Goal: Task Accomplishment & Management: Manage account settings

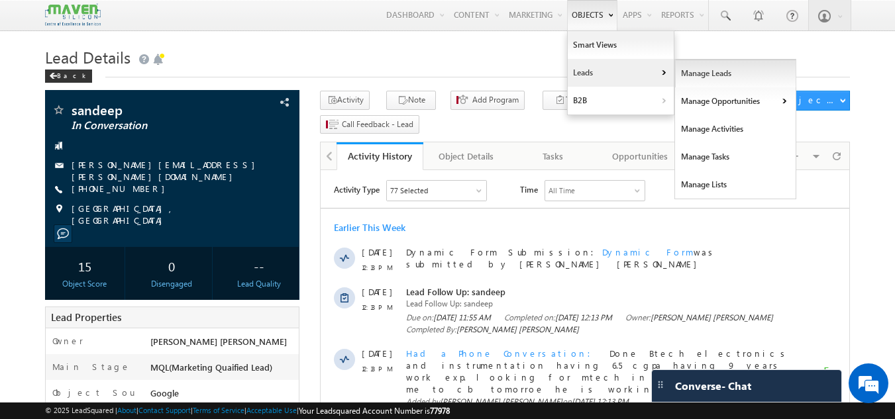
click at [719, 77] on link "Manage Leads" at bounding box center [735, 74] width 121 height 28
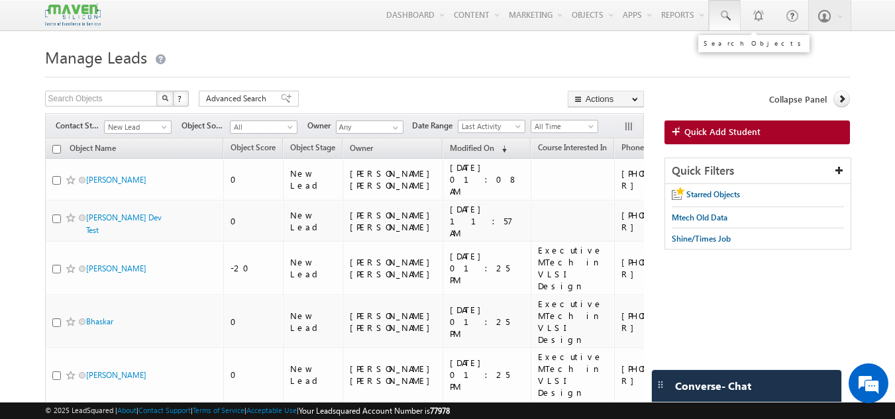
click at [723, 21] on span at bounding box center [724, 15] width 13 height 13
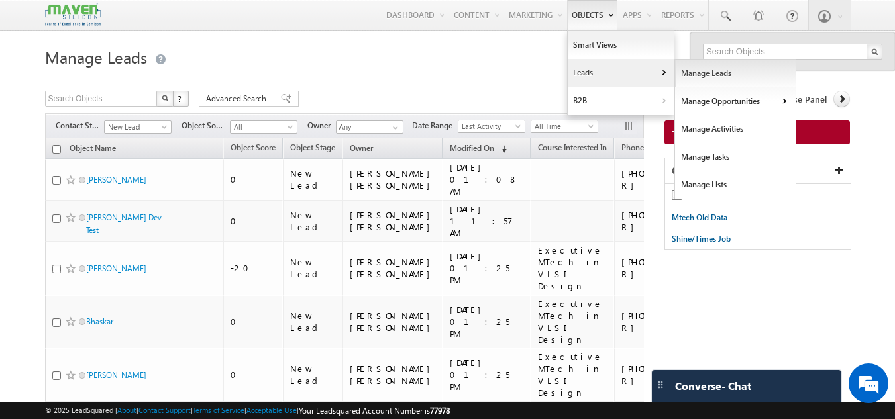
click at [676, 70] on link "Manage Leads" at bounding box center [735, 74] width 121 height 28
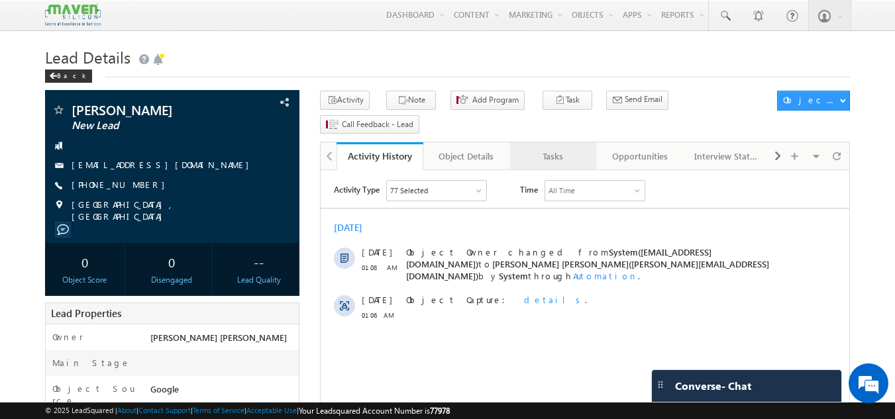
click at [539, 148] on div "Tasks" at bounding box center [553, 156] width 64 height 16
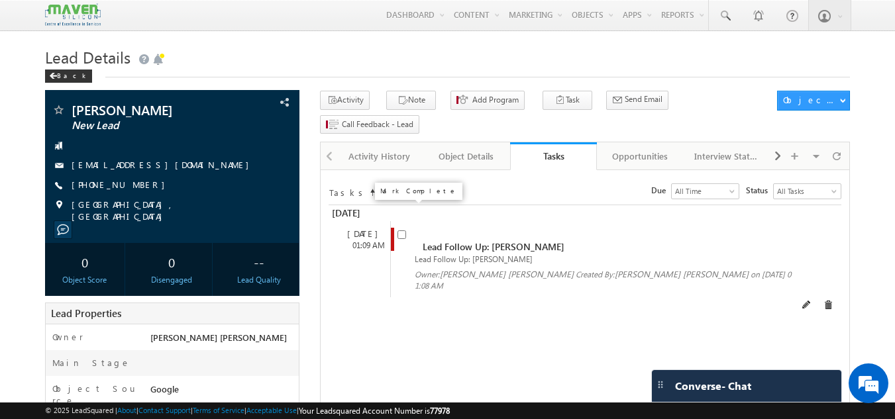
click at [405, 231] on input "checkbox" at bounding box center [402, 235] width 9 height 9
checkbox input "false"
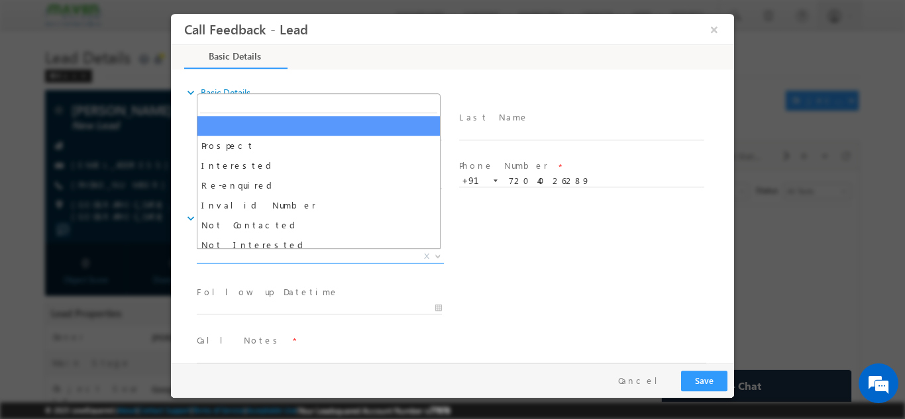
click at [340, 262] on span "Prospect Interested Re-enquired Invalid Number Not Contacted Not Interested In …" at bounding box center [325, 258] width 257 height 16
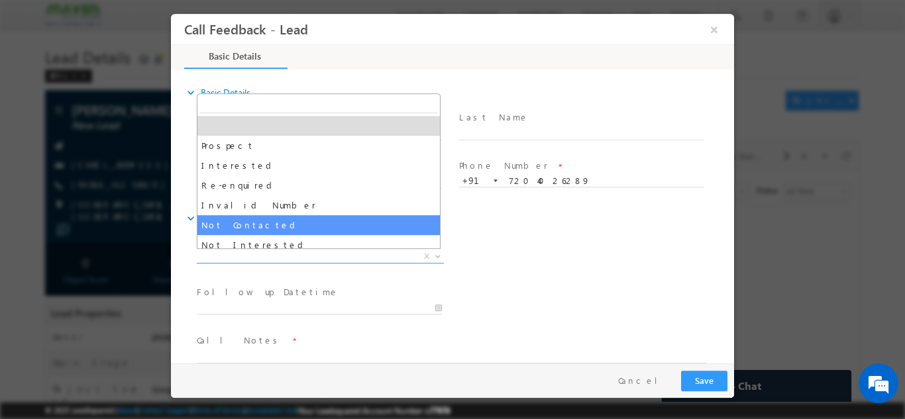
select select "Not Contacted"
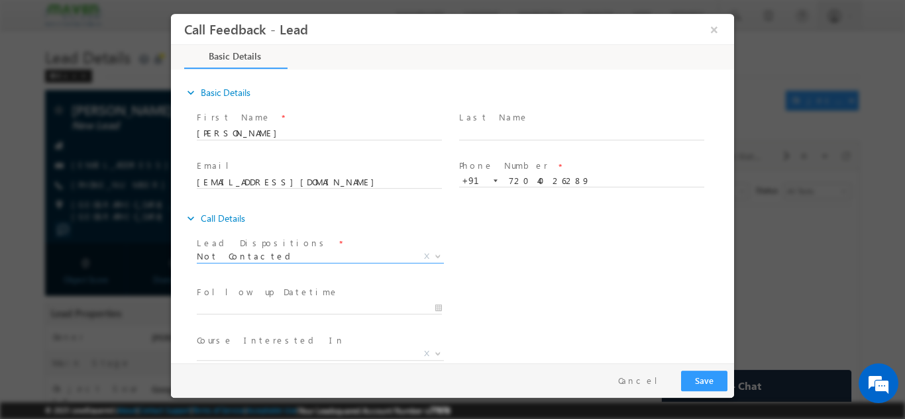
scroll to position [70, 0]
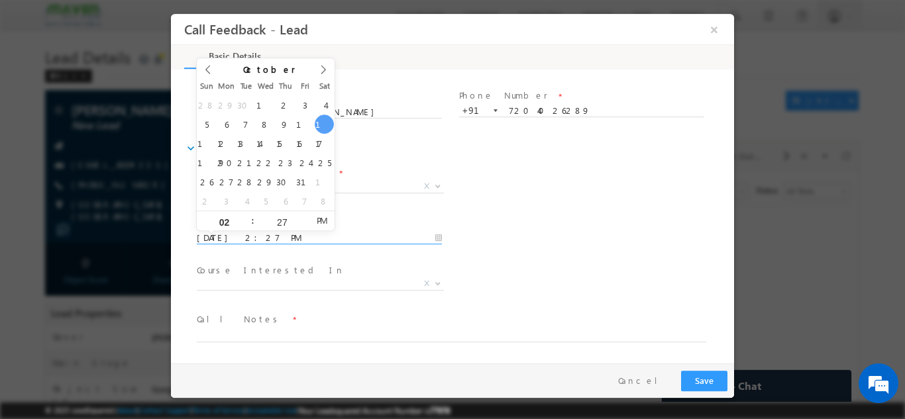
click at [413, 234] on input "11/10/2025 2:27 PM" at bounding box center [319, 237] width 245 height 13
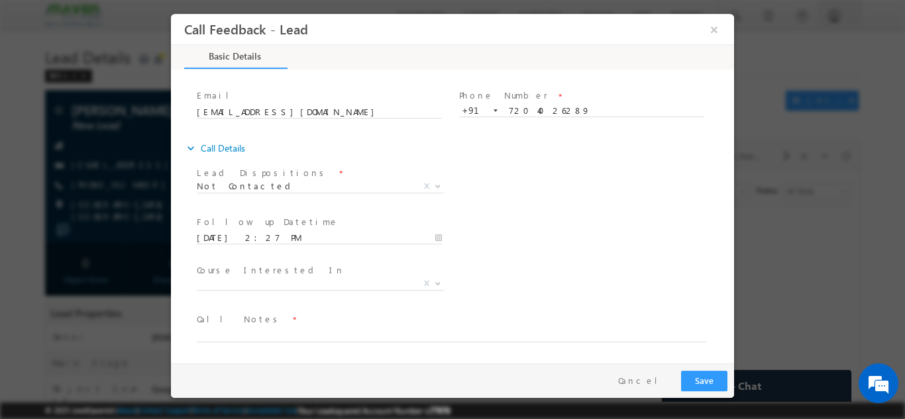
click at [508, 208] on div "Lead Dispositions * Prospect Interested Re-enquired Invalid Number Not Contacte…" at bounding box center [464, 187] width 540 height 49
click at [312, 231] on input "12/10/2025 2:27 PM" at bounding box center [319, 237] width 245 height 13
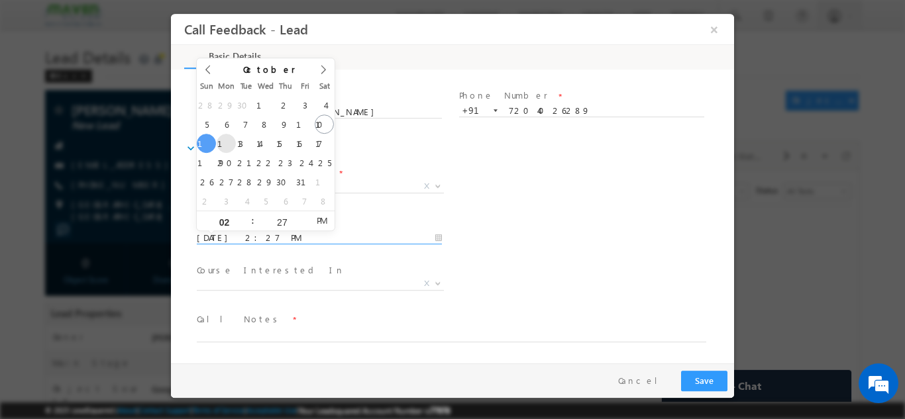
type input "13/10/2025 2:27 PM"
click at [645, 225] on div "Follow up Datetime * 13/10/2025 2:27 PM Program Type * Long Term Short Term X" at bounding box center [464, 236] width 540 height 49
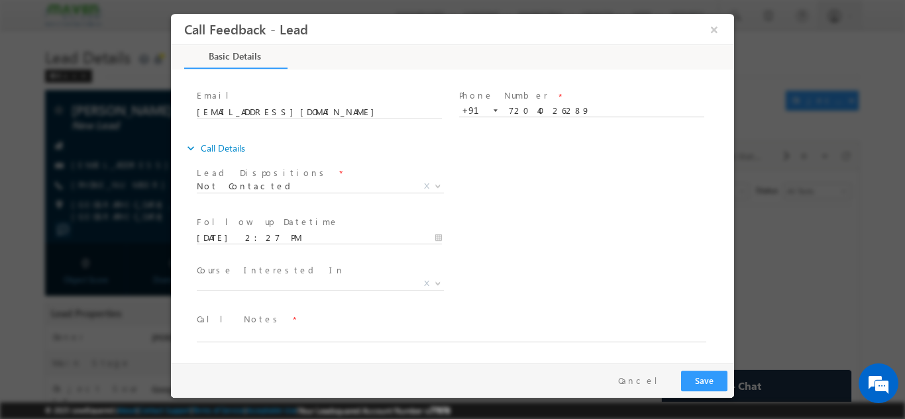
click at [305, 326] on span "Call Notes *" at bounding box center [444, 319] width 495 height 15
click at [299, 332] on textarea at bounding box center [451, 334] width 509 height 15
paste textarea "Executive M.Tech in VLSI – Designed for Working Professionals"
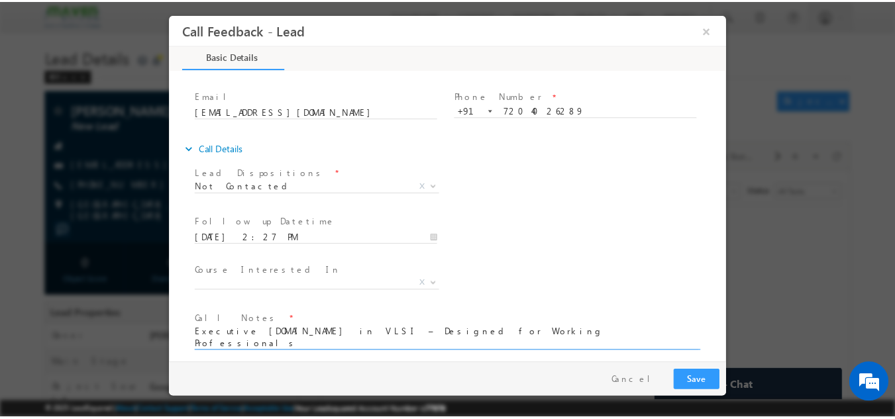
scroll to position [0, 0]
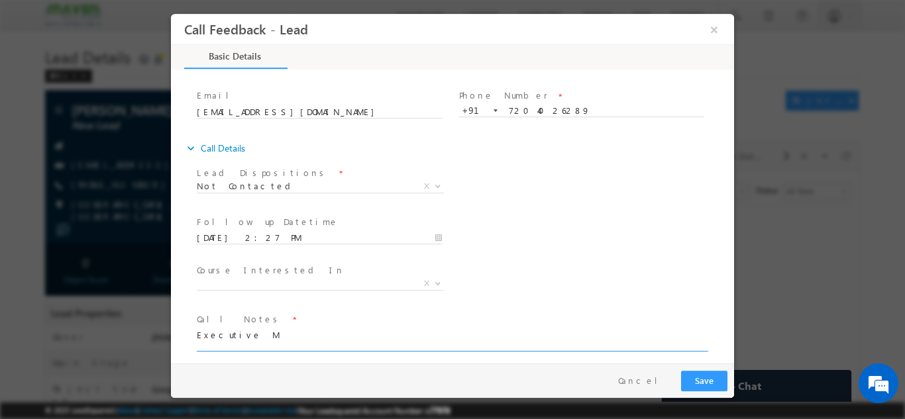
type textarea "Executive"
click at [290, 335] on textarea at bounding box center [451, 334] width 509 height 15
type textarea "dnp"
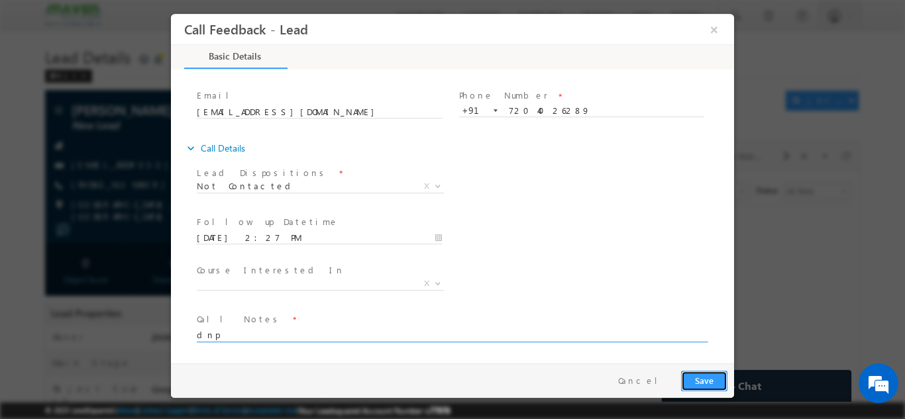
click at [720, 384] on button "Save" at bounding box center [704, 380] width 46 height 21
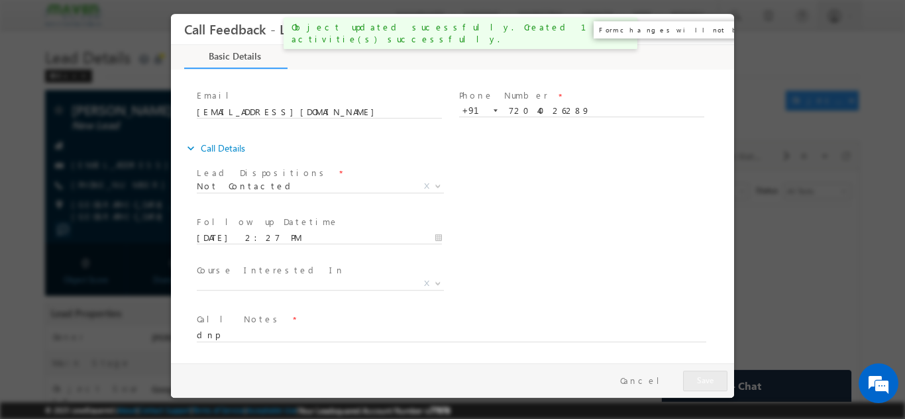
click at [718, 40] on button "×" at bounding box center [714, 29] width 23 height 25
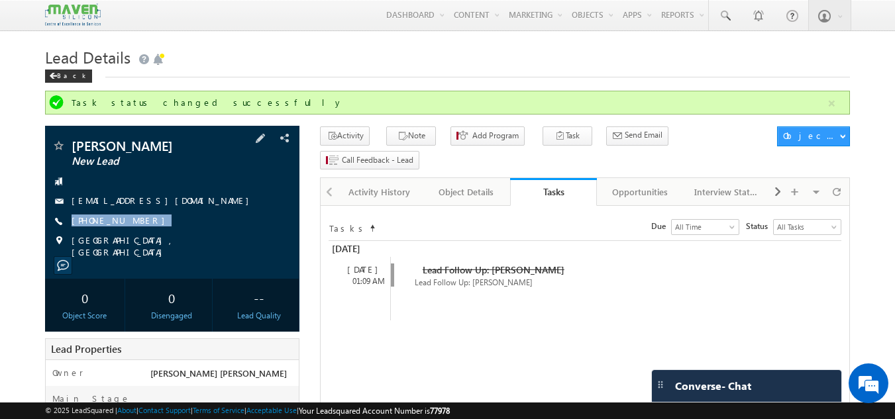
drag, startPoint x: 144, startPoint y: 222, endPoint x: 146, endPoint y: 236, distance: 14.0
click at [146, 236] on div "Deepthi New Lead godavarthideepthi@gmail.com +91-7204026289" at bounding box center [173, 198] width 242 height 119
copy div "+91-7204026289"
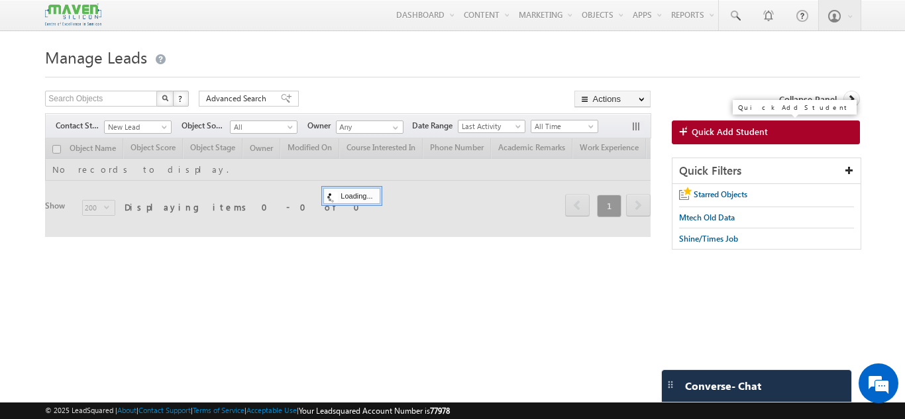
click at [718, 133] on span "Quick Add Student" at bounding box center [730, 132] width 76 height 12
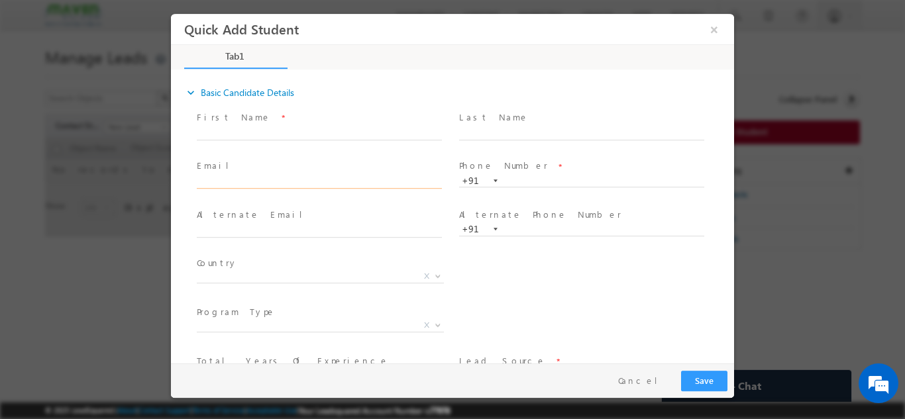
click at [341, 179] on input "text" at bounding box center [319, 182] width 245 height 13
click at [301, 176] on input "text" at bounding box center [319, 182] width 245 height 13
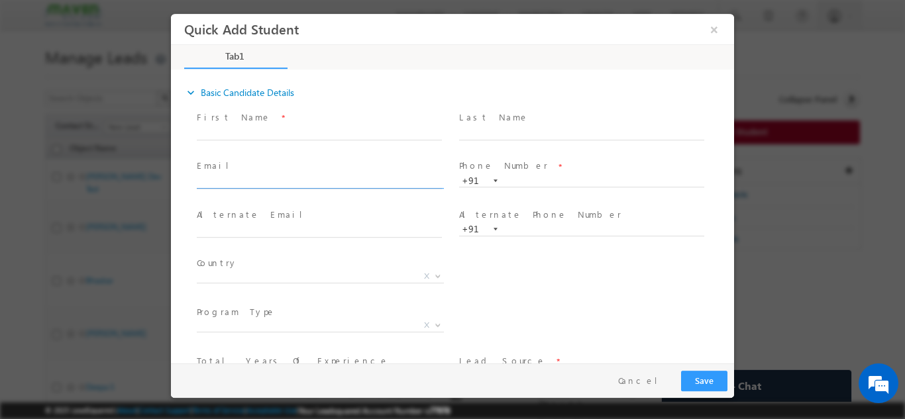
click at [301, 176] on input "text" at bounding box center [319, 182] width 245 height 13
paste input "[PERSON_NAME][DOMAIN_NAME][EMAIL_ADDRESS][DOMAIN_NAME]"
click at [388, 186] on input "[PERSON_NAME][DOMAIN_NAME][EMAIL_ADDRESS][DOMAIN_NAME]" at bounding box center [319, 182] width 245 height 13
type input "[PERSON_NAME][DOMAIN_NAME][EMAIL_ADDRESS][DOMAIN_NAME]"
click at [403, 248] on span at bounding box center [319, 244] width 244 height 15
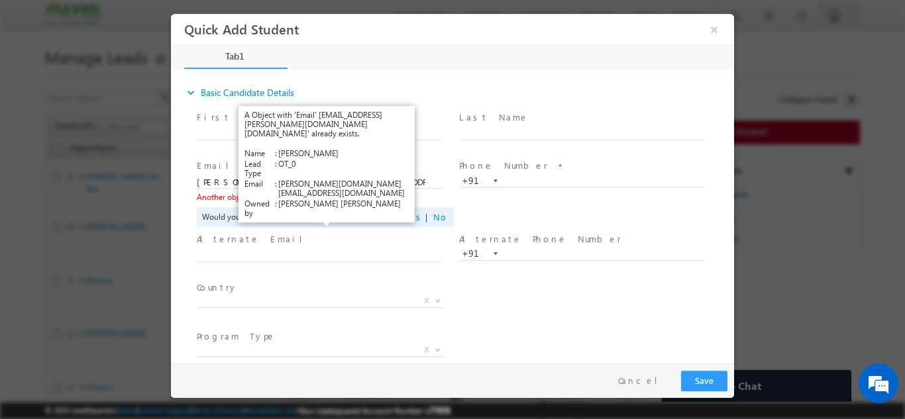
click at [331, 199] on link "View Details" at bounding box center [323, 196] width 41 height 9
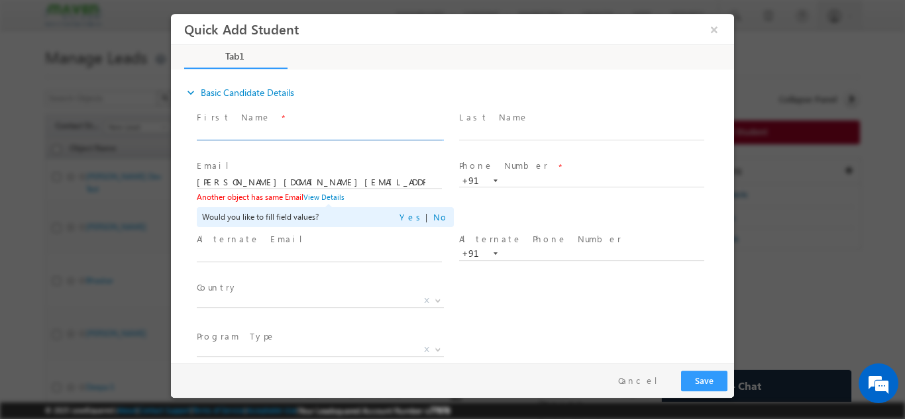
click at [279, 133] on input "text" at bounding box center [319, 133] width 245 height 13
paste input "Asheesh Kumar"
type input "Asheesh Kumar"
drag, startPoint x: 303, startPoint y: 180, endPoint x: 213, endPoint y: 206, distance: 93.3
click at [171, 188] on html "Quick Add Student × Tab1 18% Completed *" at bounding box center [452, 188] width 563 height 350
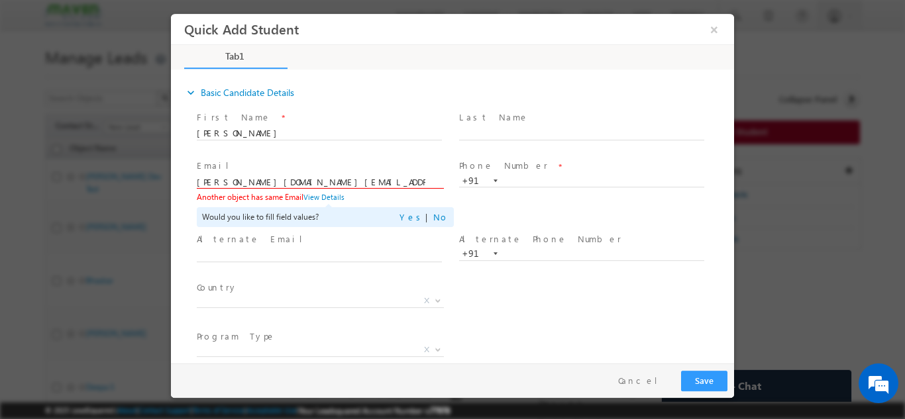
paste input "sivanasheesh95"
type input "sivanasheesh95@gmail.com"
click at [578, 182] on input "text" at bounding box center [581, 180] width 245 height 13
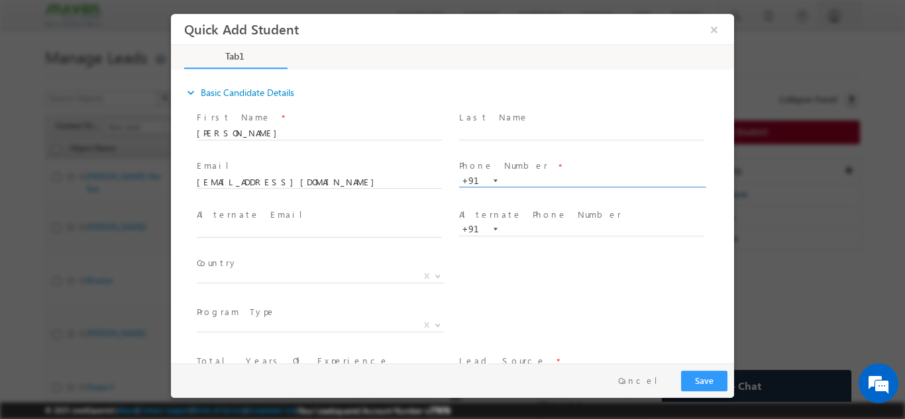
paste input "9789060268"
type input "9789060268"
click at [378, 274] on span "X" at bounding box center [320, 276] width 247 height 13
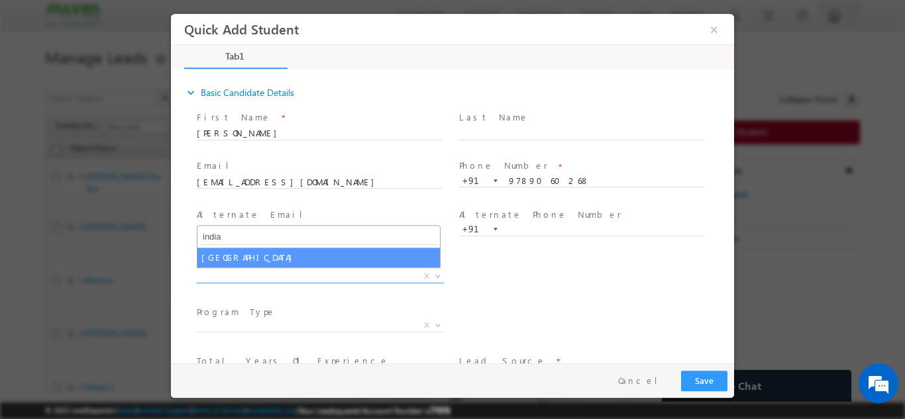
type input "india"
select select "[GEOGRAPHIC_DATA]"
select select
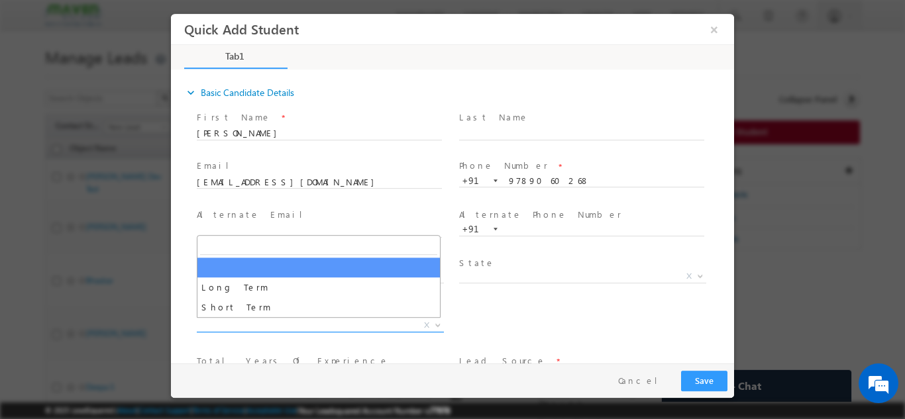
click at [394, 325] on span "X" at bounding box center [320, 325] width 247 height 13
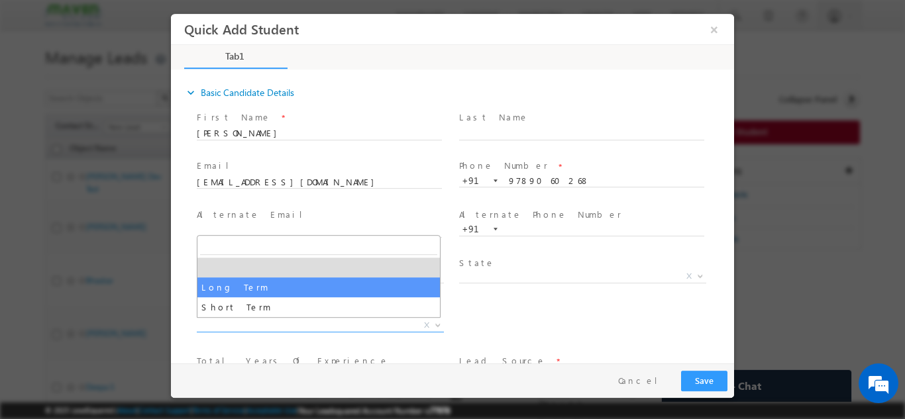
select select "Long Term"
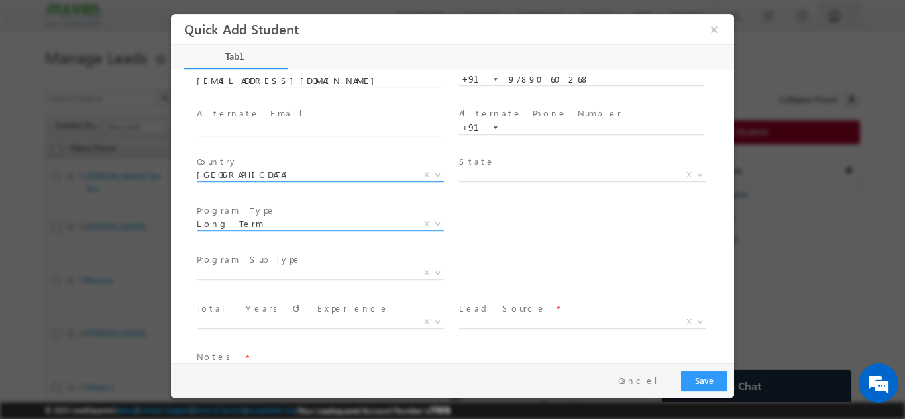
scroll to position [140, 0]
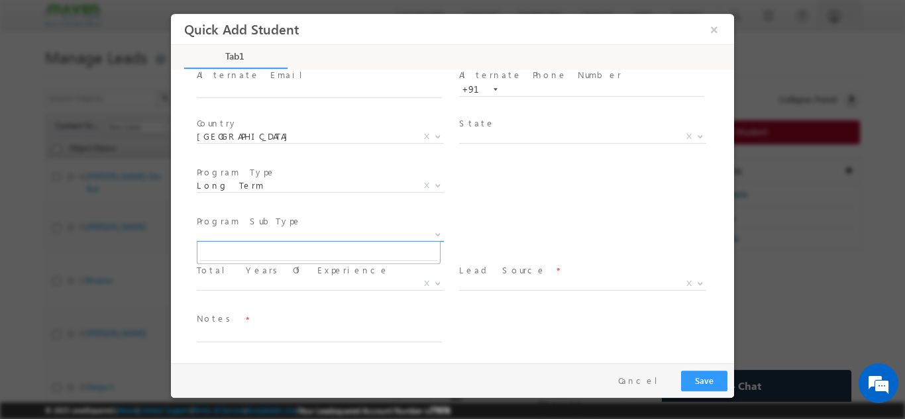
click at [382, 235] on span "X" at bounding box center [320, 234] width 247 height 13
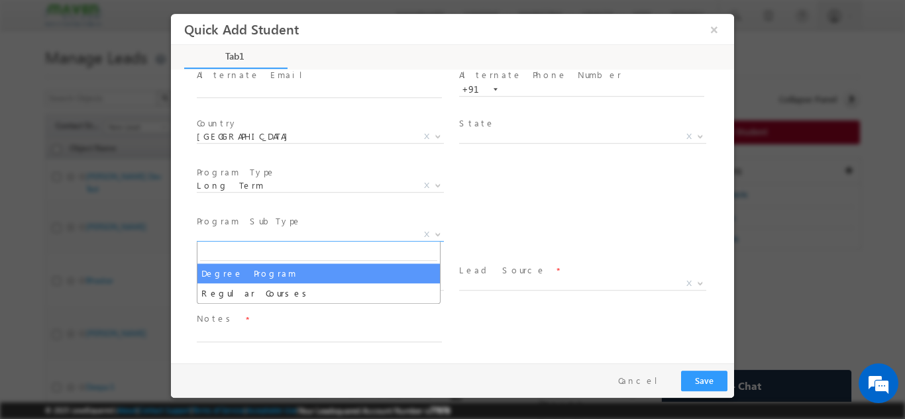
select select "Degree Program"
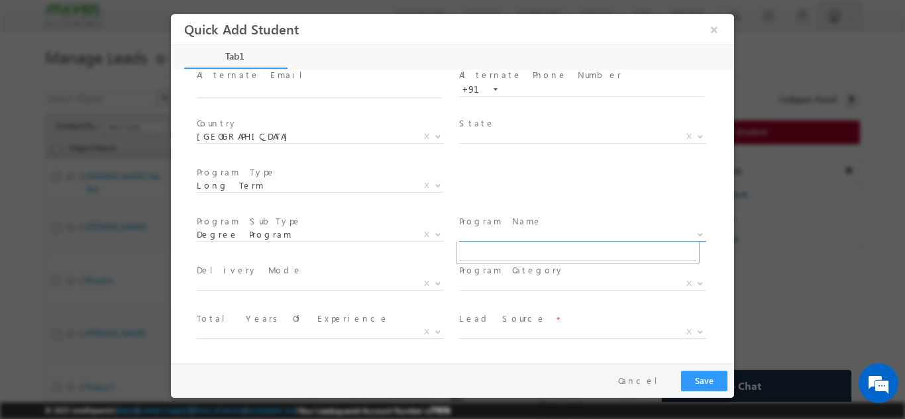
click at [491, 235] on span "X" at bounding box center [582, 234] width 247 height 13
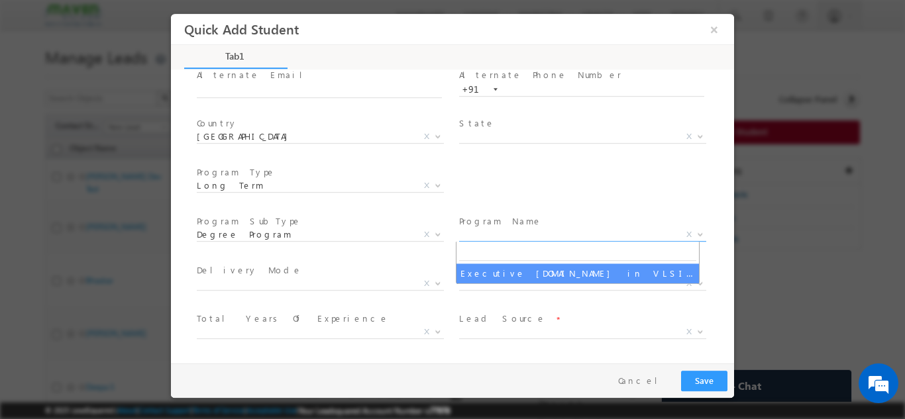
select select "Executive M.Tech in VLSI Design"
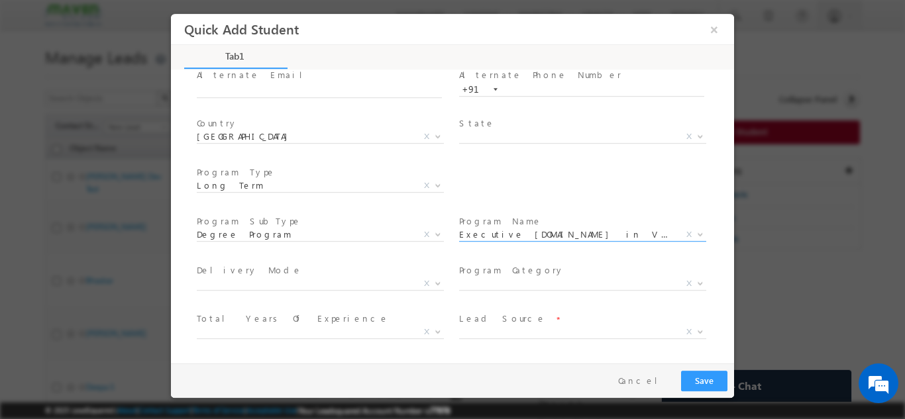
scroll to position [188, 0]
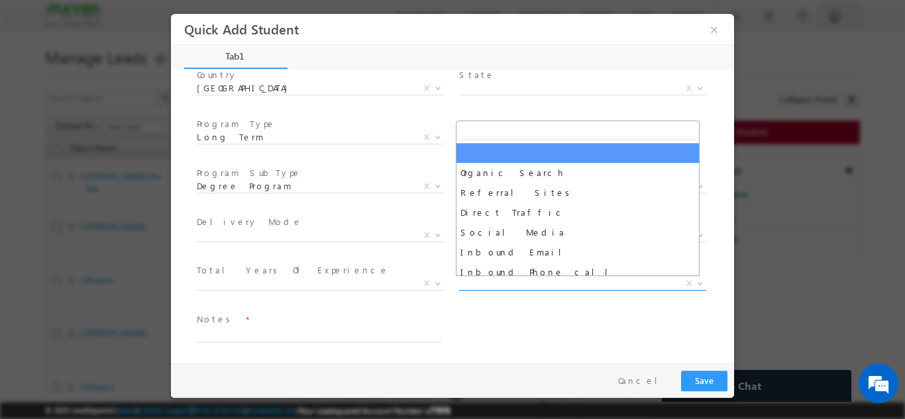
click at [488, 288] on span "X" at bounding box center [582, 283] width 247 height 13
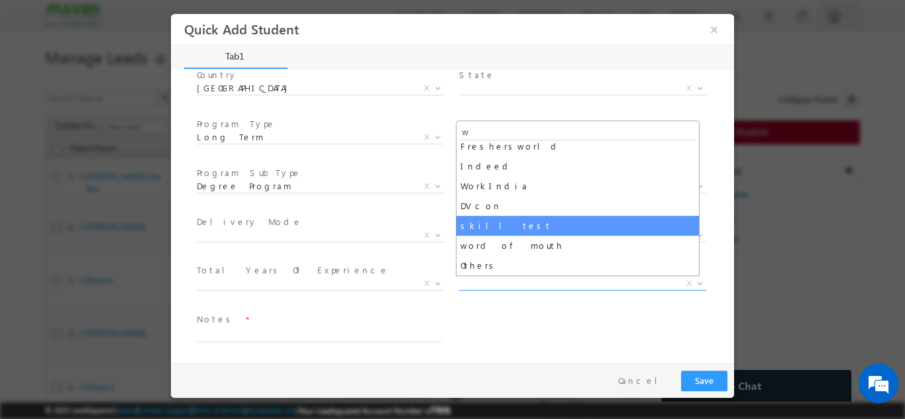
scroll to position [0, 0]
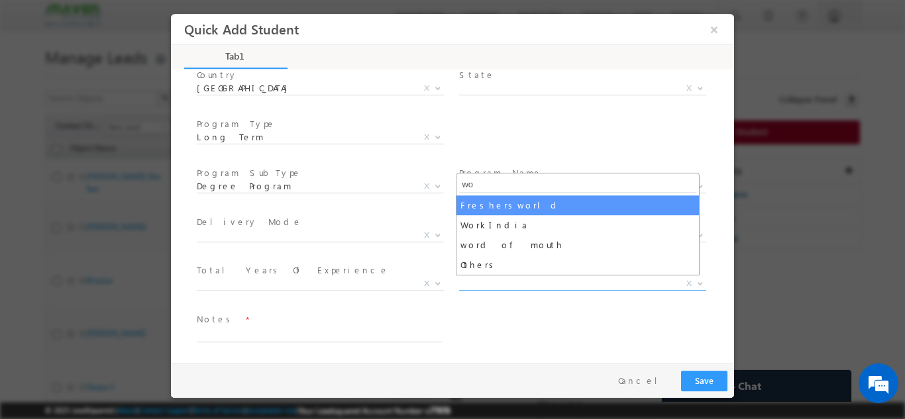
type input "w"
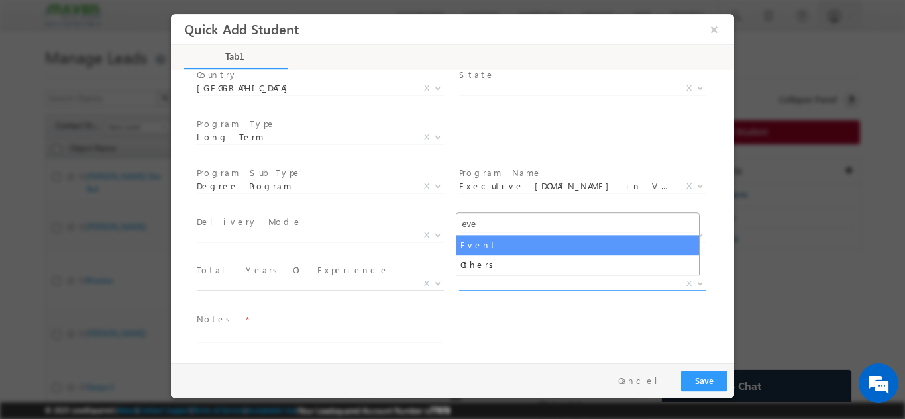
type input "eve"
select select "Event"
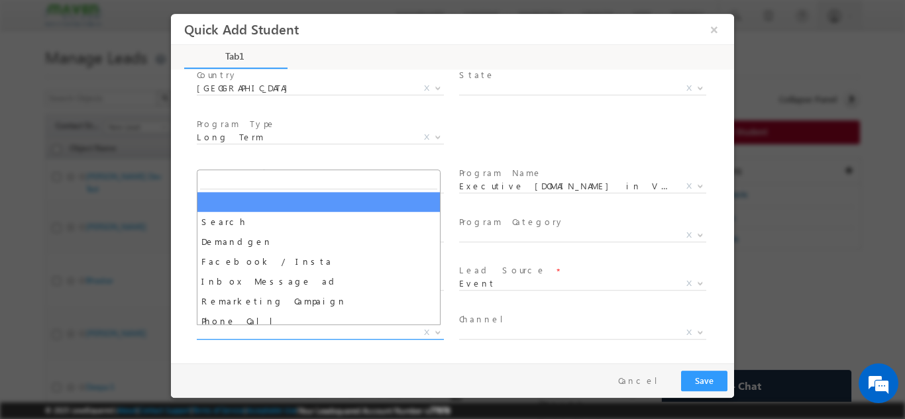
click at [332, 328] on span "X" at bounding box center [320, 332] width 247 height 13
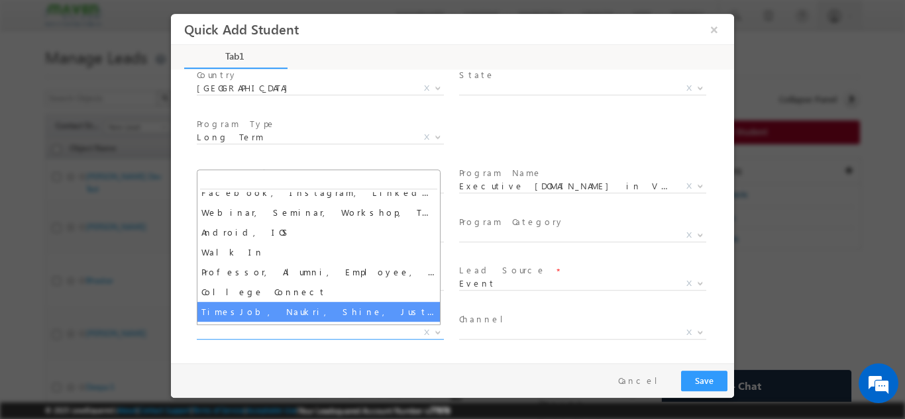
scroll to position [205, 0]
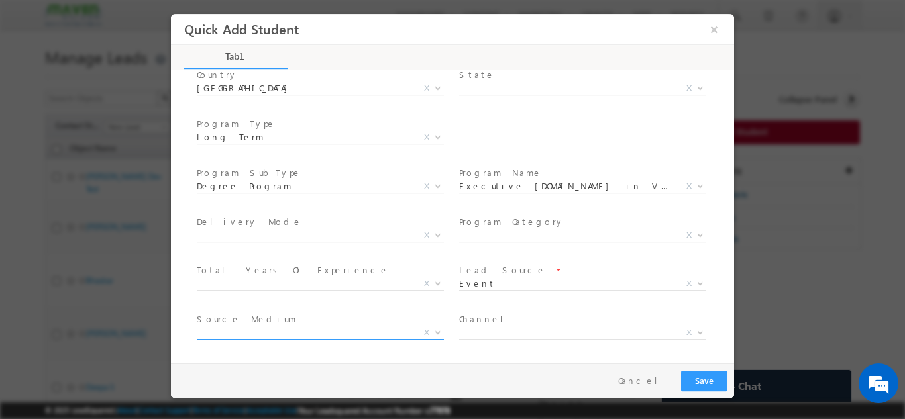
click at [321, 339] on span "Search Demandgen Facebook / Insta Inbox Message ad Remarketing Campaign Phone C…" at bounding box center [325, 335] width 257 height 16
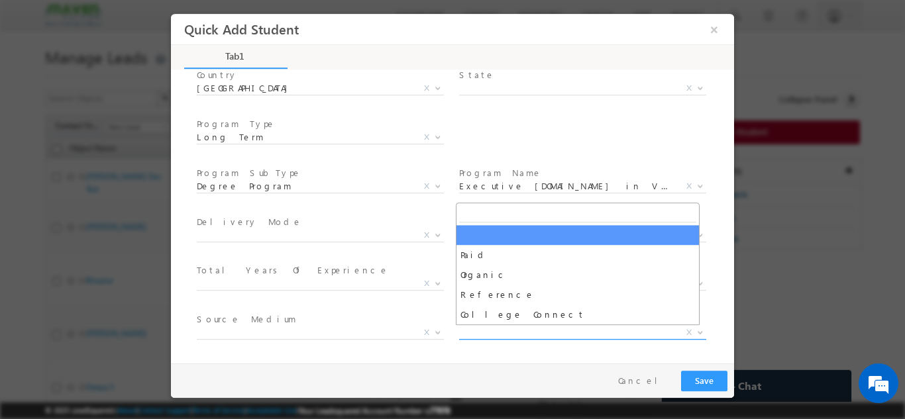
click at [514, 330] on span "X" at bounding box center [582, 332] width 247 height 13
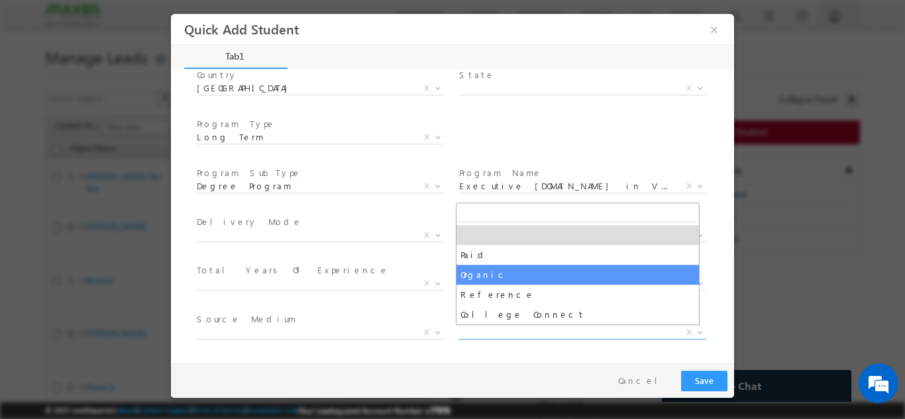
select select "Organic"
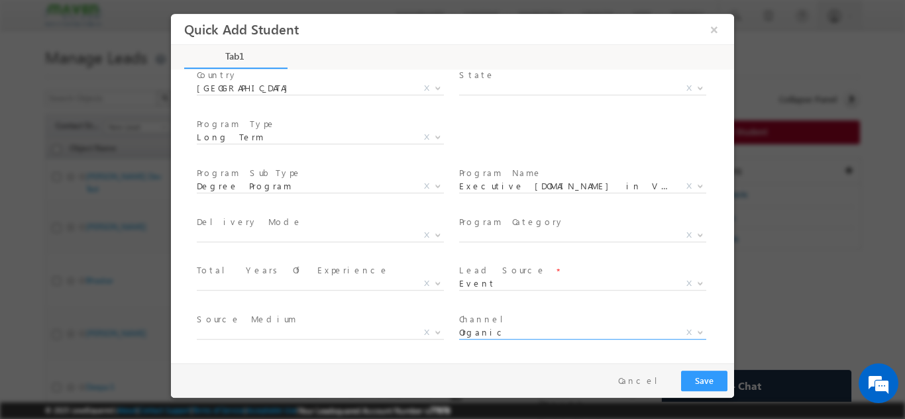
scroll to position [237, 0]
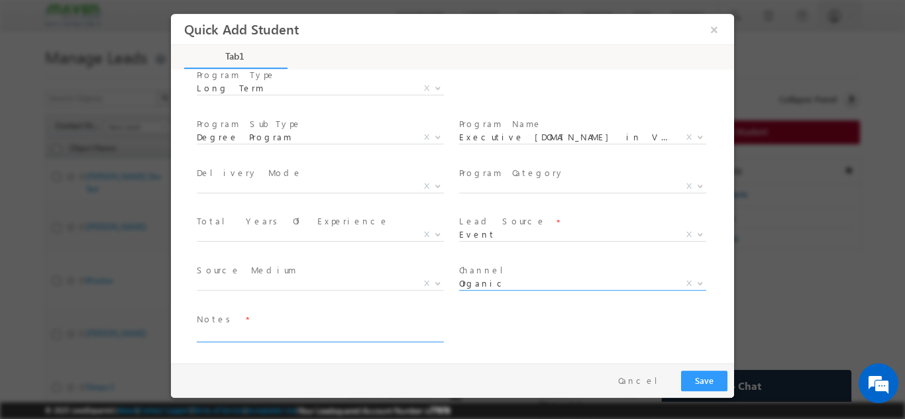
click at [348, 327] on textarea at bounding box center [319, 334] width 245 height 15
type textarea "cb"
click at [720, 381] on button "Save" at bounding box center [704, 380] width 46 height 21
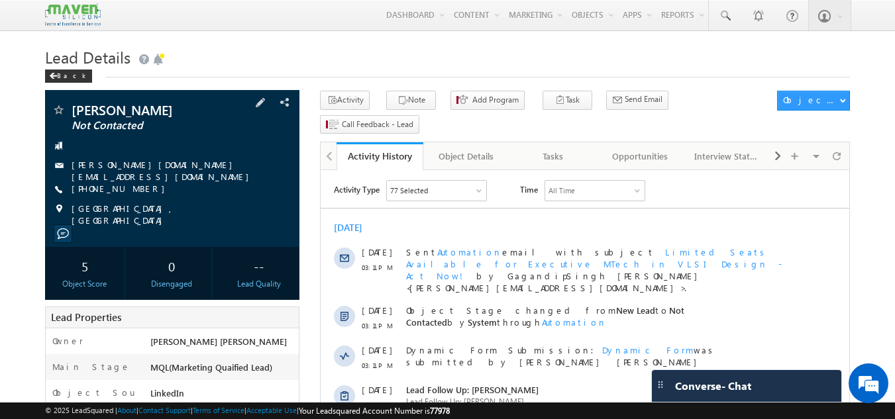
click at [123, 183] on span "[PHONE_NUMBER]" at bounding box center [122, 189] width 100 height 13
click at [460, 216] on div "[DATE] [DATE] 03:11 PM Sent Automation email with subject Limited Seats Availab…" at bounding box center [585, 396] width 529 height 362
drag, startPoint x: 494, startPoint y: 221, endPoint x: 463, endPoint y: 220, distance: 30.5
click at [463, 220] on div "[DATE] [DATE] 03:11 PM Sent Automation email with subject Limited Seats Availab…" at bounding box center [585, 396] width 529 height 362
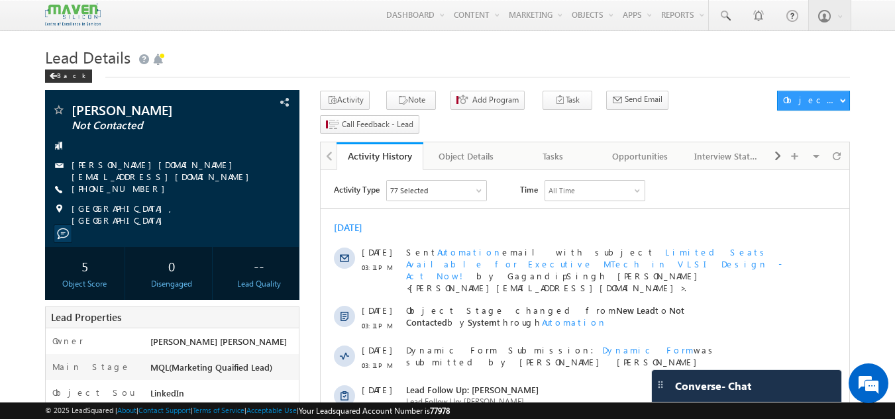
click at [463, 220] on div "[DATE] [DATE] 03:11 PM Sent Automation email with subject Limited Seats Availab…" at bounding box center [585, 396] width 529 height 362
click at [528, 142] on link "Tasks" at bounding box center [553, 156] width 87 height 28
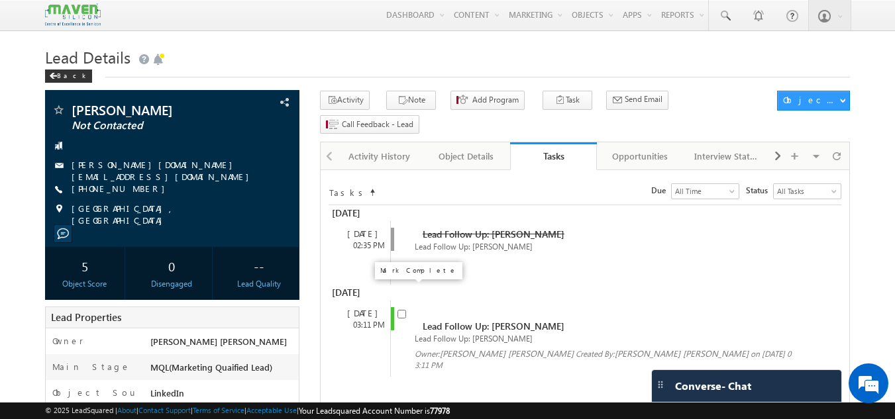
click at [405, 310] on input "checkbox" at bounding box center [402, 314] width 9 height 9
checkbox input "false"
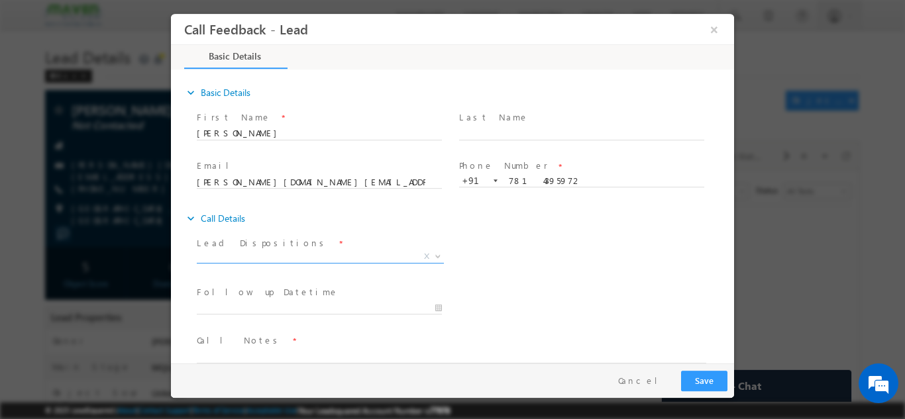
drag, startPoint x: 352, startPoint y: 248, endPoint x: 347, endPoint y: 256, distance: 8.6
click at [347, 256] on div "Lead Dispositions * Prospect Interested Re-enquired Invalid Number Not Contacte…" at bounding box center [325, 251] width 257 height 30
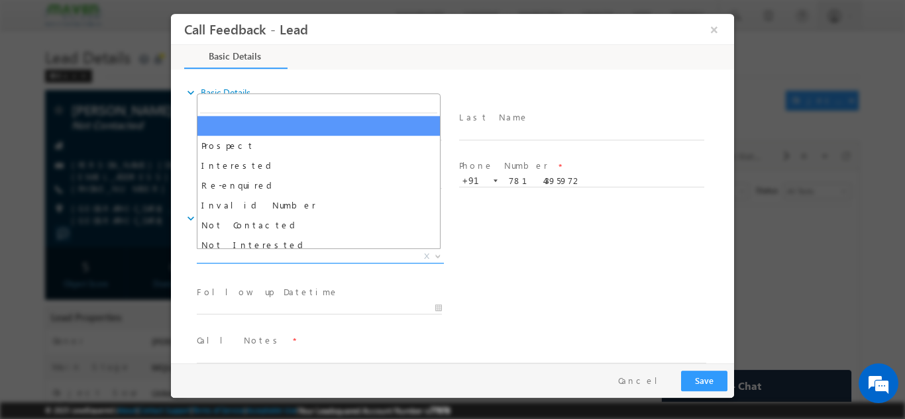
click at [347, 256] on span "X" at bounding box center [320, 256] width 247 height 13
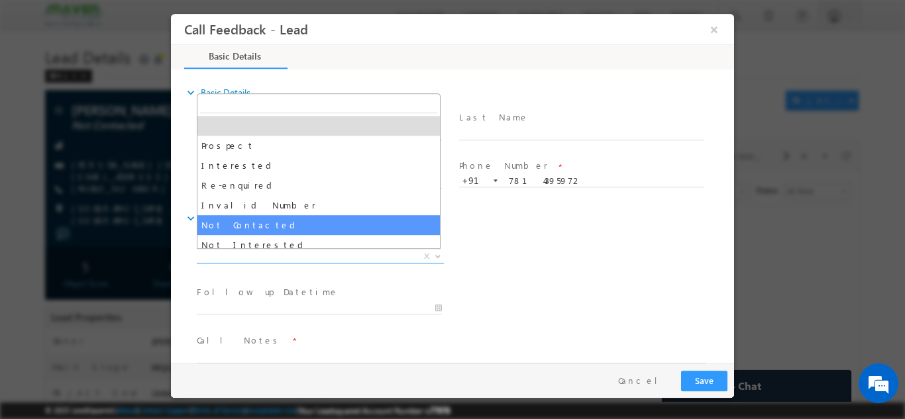
select select "Not Contacted"
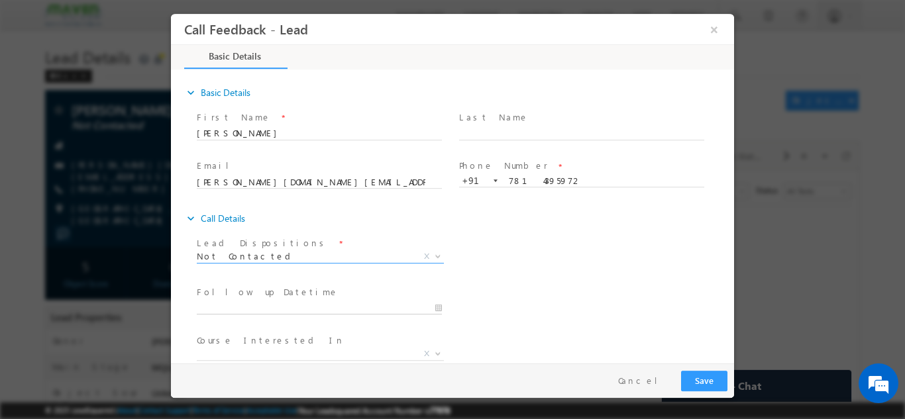
type input "[DATE] 2:37 PM"
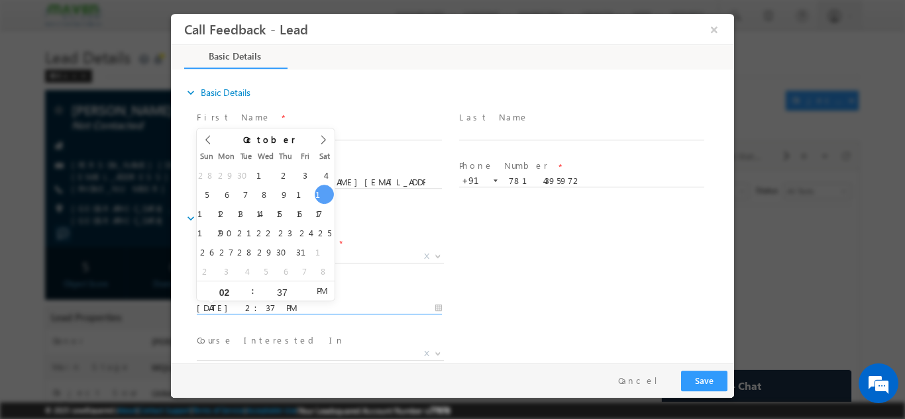
click at [265, 311] on input "[DATE] 2:37 PM" at bounding box center [319, 307] width 245 height 13
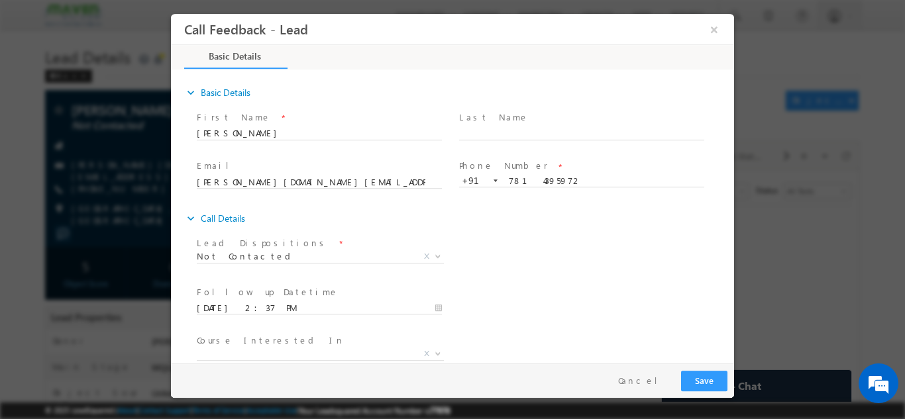
drag, startPoint x: 507, startPoint y: 258, endPoint x: 492, endPoint y: 239, distance: 24.6
click at [492, 239] on div "Lead Dispositions * Prospect Interested Re-enquired Invalid Number Not Contacte…" at bounding box center [464, 257] width 540 height 49
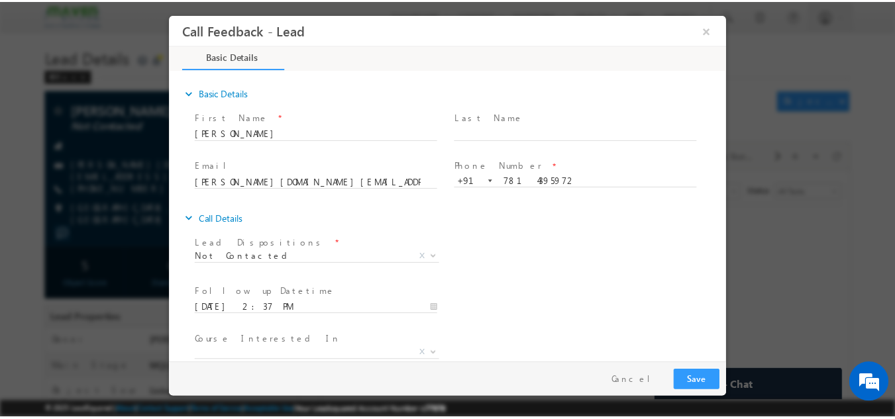
scroll to position [70, 0]
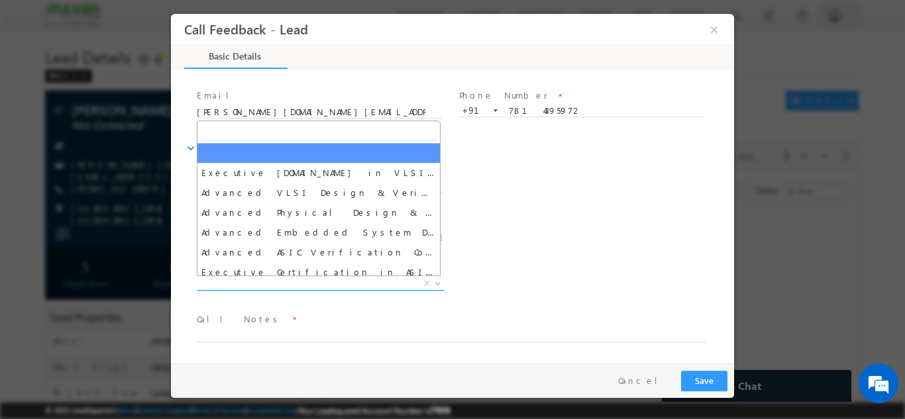
click at [401, 287] on span "X" at bounding box center [320, 283] width 247 height 13
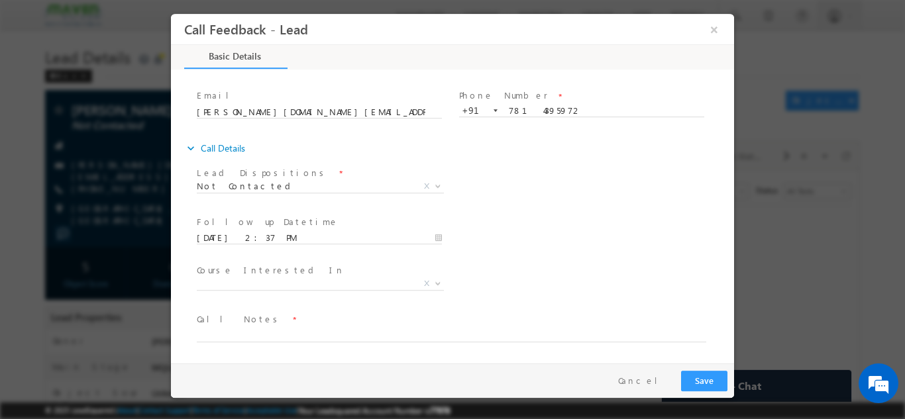
click at [539, 235] on div "Follow up Datetime * 11/10/2025 2:37 PM Program Type * Long Term Short Term X" at bounding box center [464, 236] width 540 height 49
click at [426, 339] on textarea at bounding box center [451, 334] width 509 height 15
type textarea "dnp"
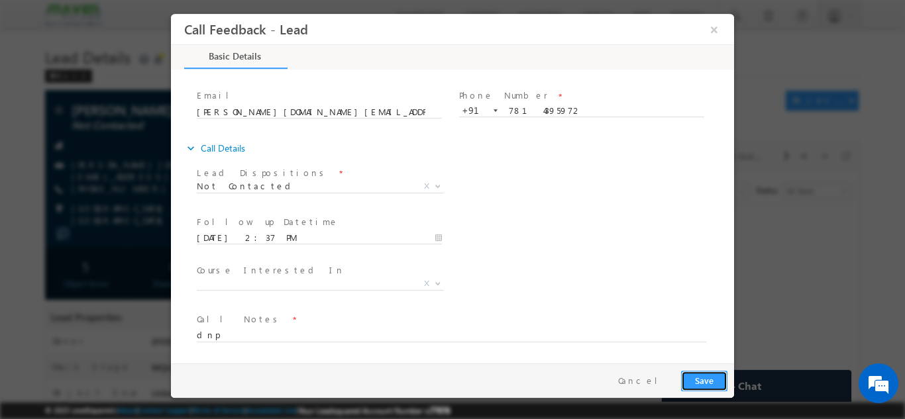
click at [705, 373] on button "Save" at bounding box center [704, 380] width 46 height 21
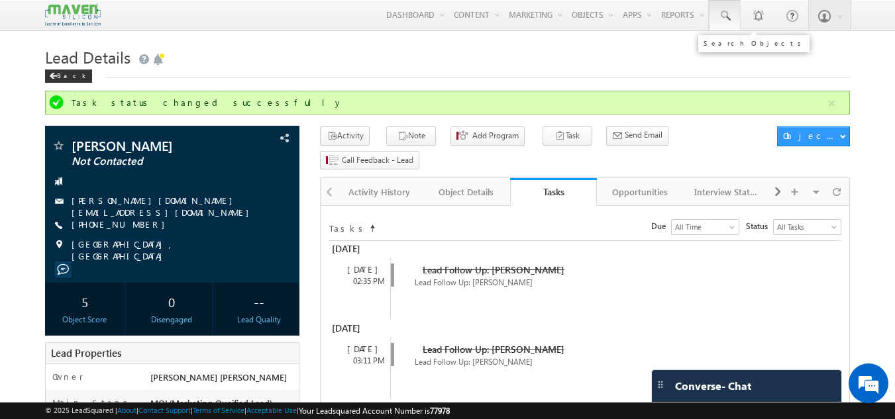
click at [725, 24] on link at bounding box center [725, 15] width 32 height 30
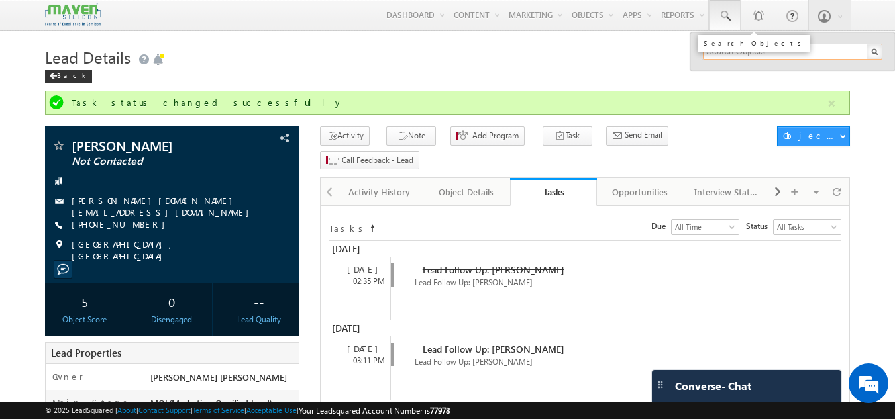
paste input "[EMAIL_ADDRESS][DOMAIN_NAME]"
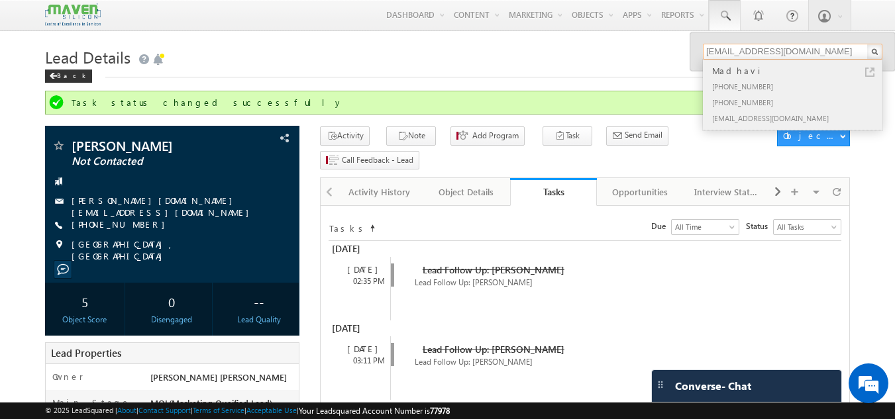
type input "[EMAIL_ADDRESS][DOMAIN_NAME]"
click at [729, 113] on div "[EMAIL_ADDRESS][DOMAIN_NAME]" at bounding box center [799, 118] width 178 height 16
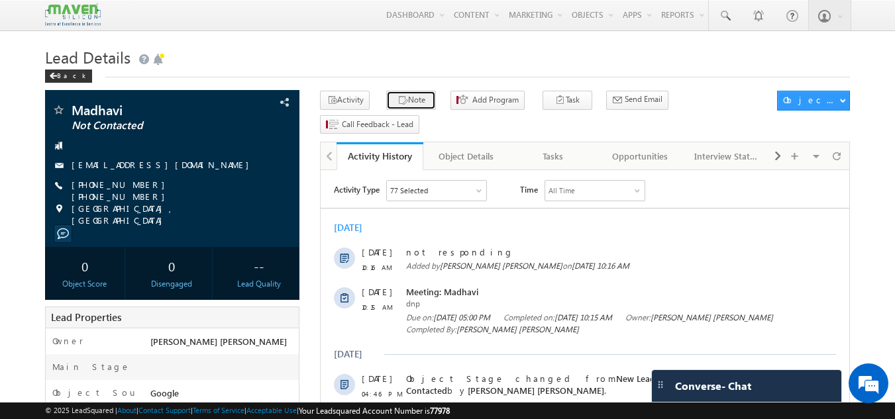
click at [404, 96] on button "Note" at bounding box center [411, 100] width 50 height 19
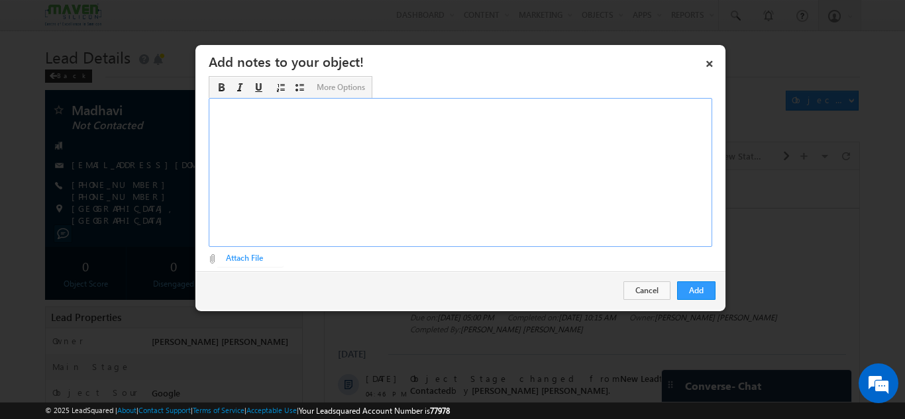
click at [390, 123] on div "Rich Text Editor, Description-inline-editor-div" at bounding box center [461, 172] width 504 height 149
click at [703, 288] on button "Add" at bounding box center [696, 291] width 38 height 19
